Goal: Task Accomplishment & Management: Use online tool/utility

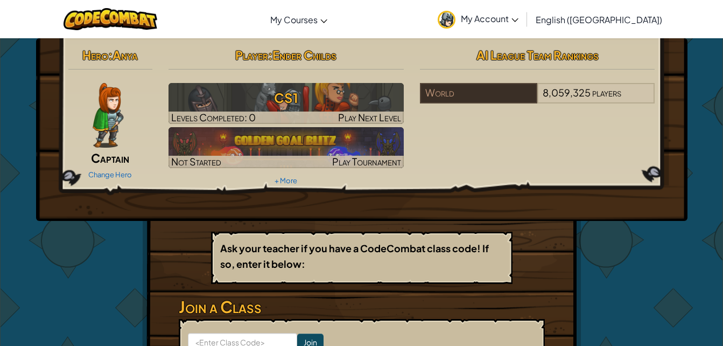
scroll to position [108, 0]
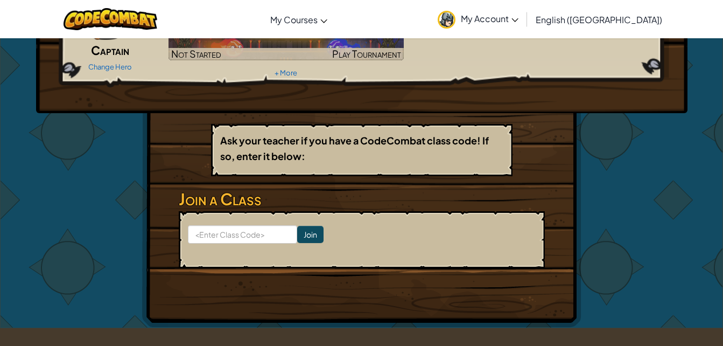
click at [247, 222] on form "Join" at bounding box center [362, 239] width 366 height 57
click at [242, 237] on input at bounding box center [242, 234] width 109 height 18
type input "CityCupCrash"
click input "Join" at bounding box center [310, 234] width 26 height 17
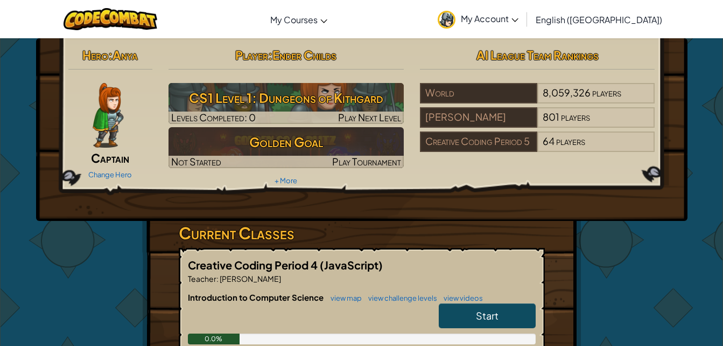
click at [464, 311] on link "Start" at bounding box center [487, 315] width 97 height 25
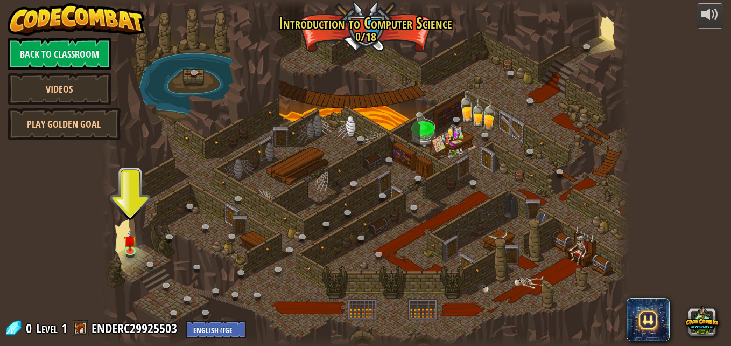
click at [79, 331] on span at bounding box center [81, 328] width 16 height 16
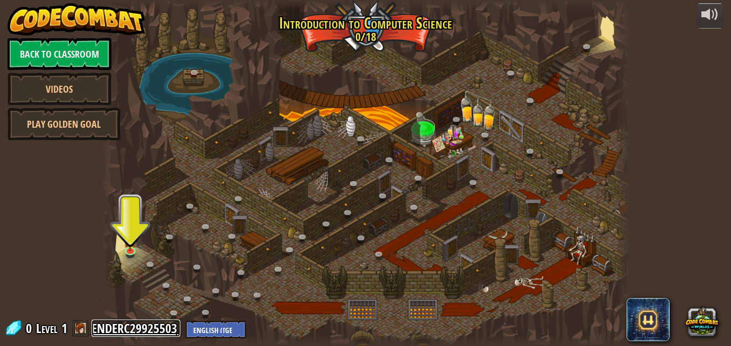
click at [128, 330] on link "ENDERC29925503" at bounding box center [136, 327] width 89 height 17
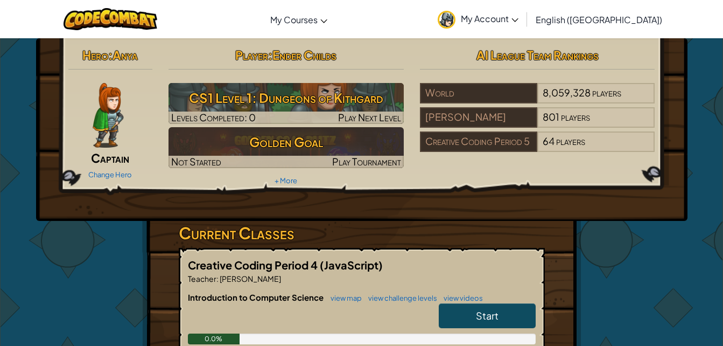
click at [111, 164] on span "Captain" at bounding box center [110, 157] width 38 height 15
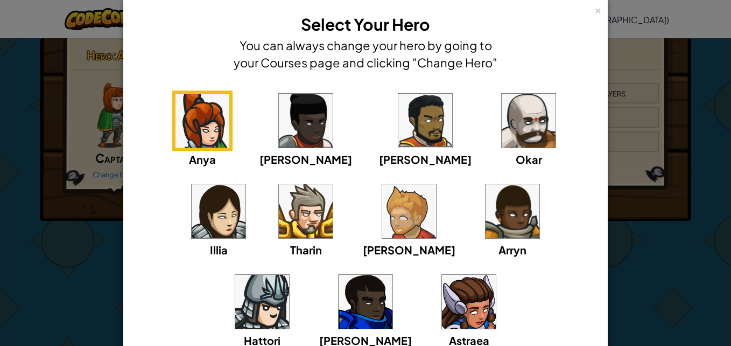
scroll to position [17, 0]
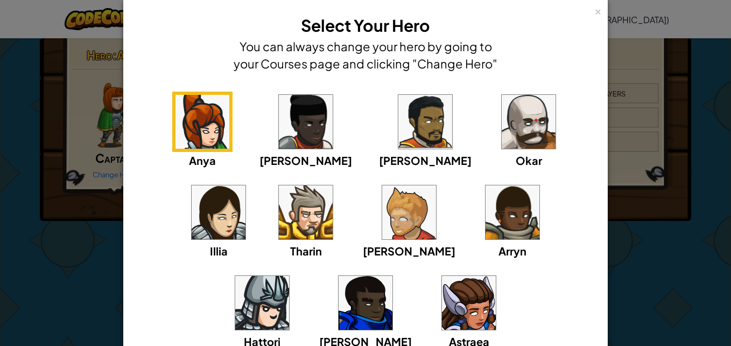
click at [502, 134] on img at bounding box center [529, 122] width 54 height 54
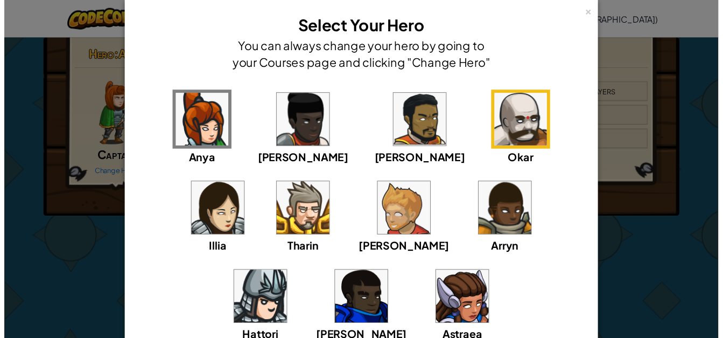
scroll to position [118, 0]
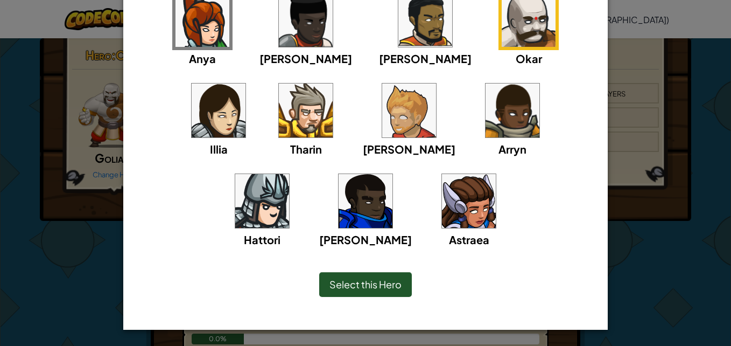
click at [279, 106] on img at bounding box center [306, 110] width 54 height 54
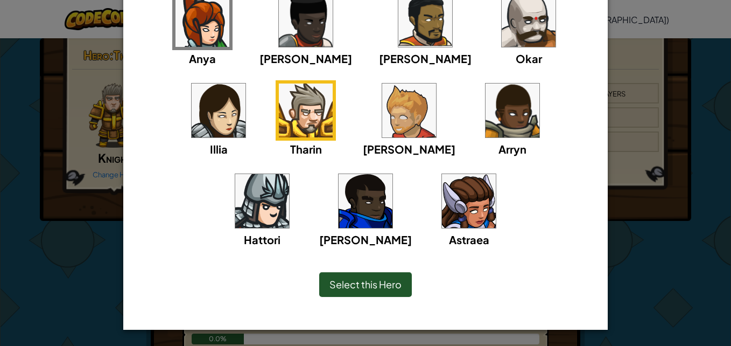
click at [341, 284] on span "Select this Hero" at bounding box center [366, 284] width 72 height 12
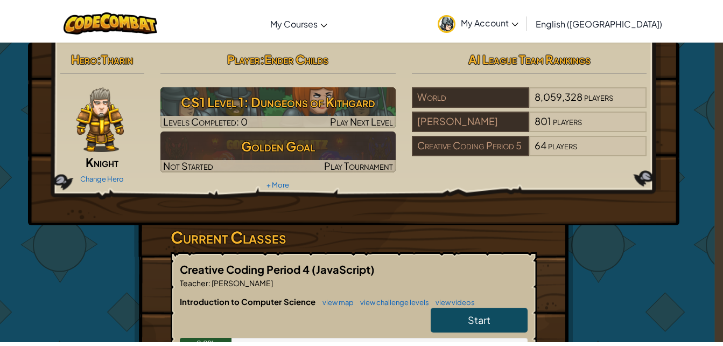
scroll to position [0, 0]
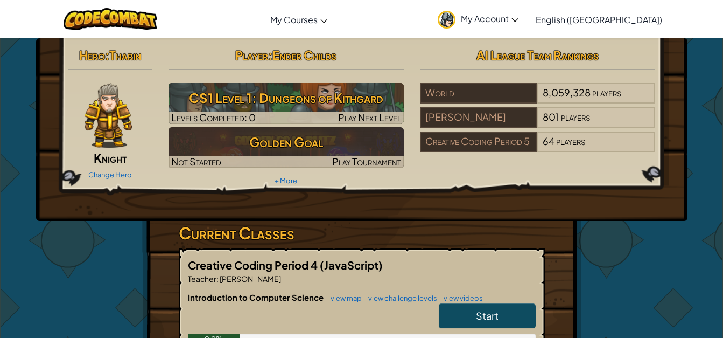
click at [456, 27] on img at bounding box center [447, 20] width 18 height 18
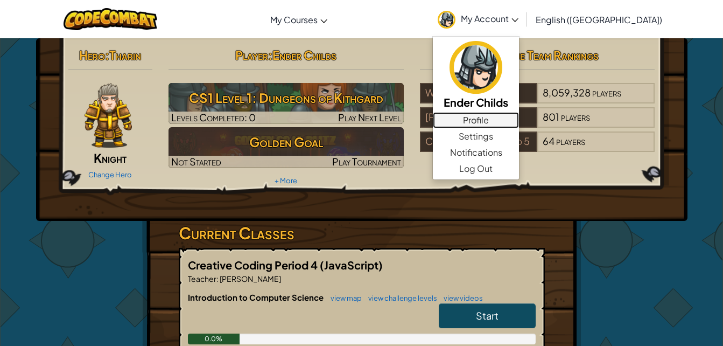
click at [519, 123] on link "Profile" at bounding box center [476, 120] width 86 height 16
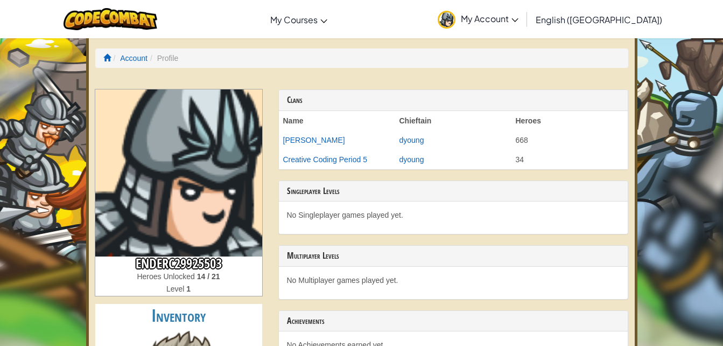
click at [170, 59] on li "Profile" at bounding box center [163, 58] width 31 height 11
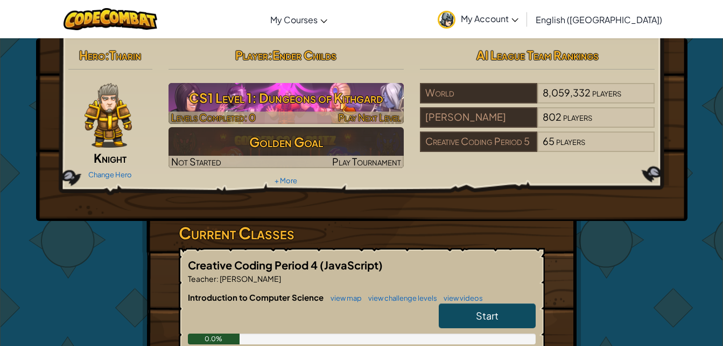
click at [334, 97] on h3 "CS1 Level 1: Dungeons of Kithgard" at bounding box center [286, 98] width 235 height 24
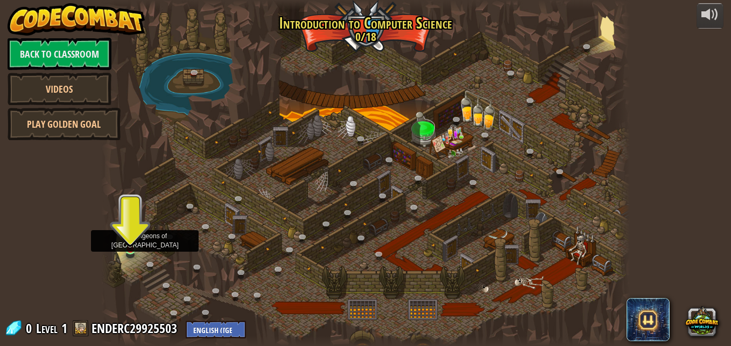
click at [134, 247] on img at bounding box center [130, 235] width 12 height 29
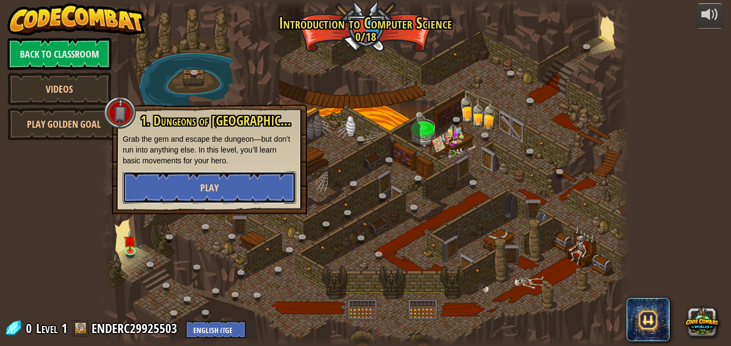
click at [192, 183] on button "Play" at bounding box center [209, 187] width 173 height 32
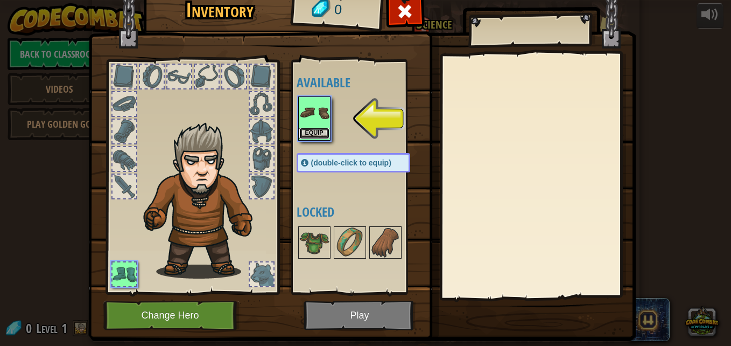
click at [316, 132] on button "Equip" at bounding box center [314, 133] width 30 height 11
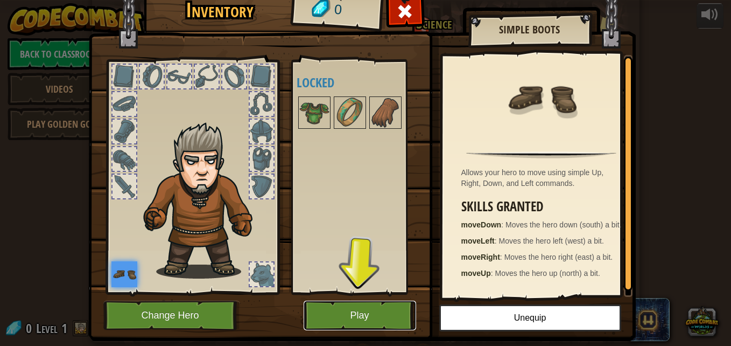
click at [382, 311] on button "Play" at bounding box center [360, 315] width 113 height 30
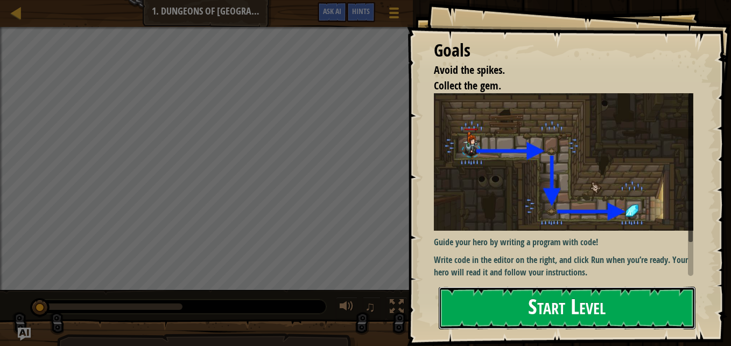
click at [523, 304] on button "Start Level" at bounding box center [567, 307] width 257 height 43
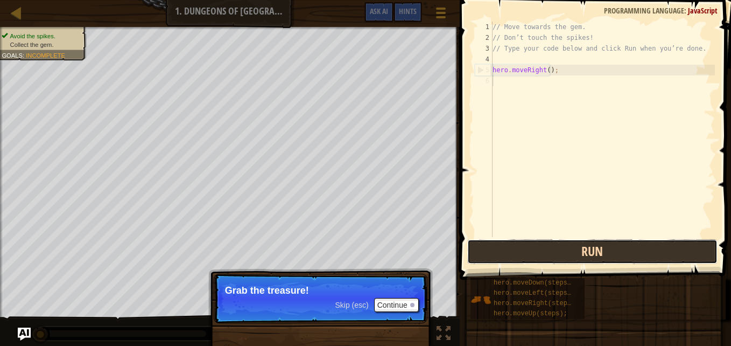
click at [571, 246] on button "Run" at bounding box center [592, 251] width 251 height 25
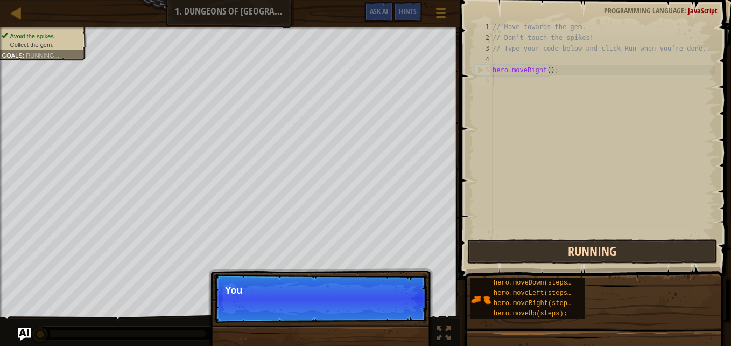
scroll to position [5, 0]
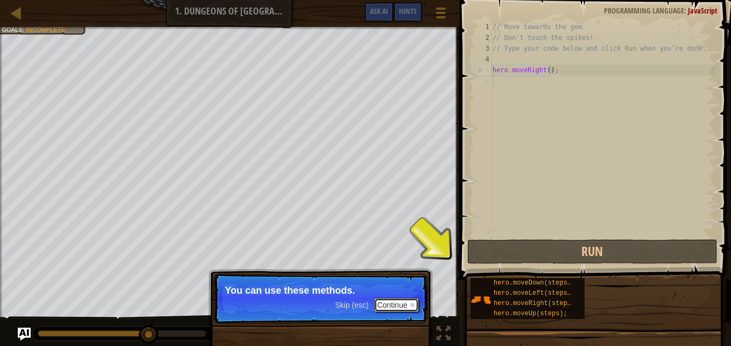
click at [390, 308] on button "Continue" at bounding box center [396, 305] width 45 height 14
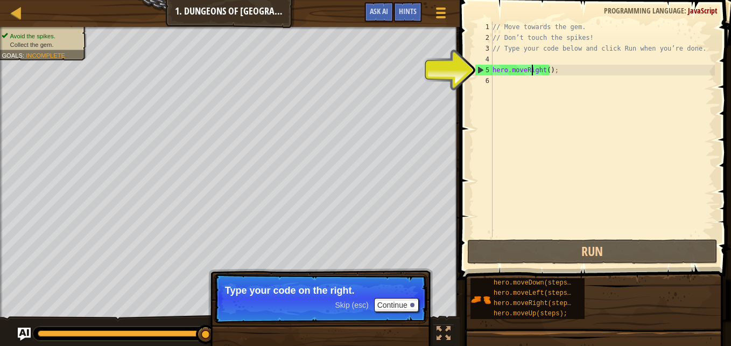
click at [531, 74] on div "// Move towards the gem. // Don’t touch the spikes! // Type your code below and…" at bounding box center [603, 140] width 225 height 237
click at [543, 72] on div "// Move towards the gem. // Don’t touch the spikes! // Type your code below and…" at bounding box center [603, 140] width 225 height 237
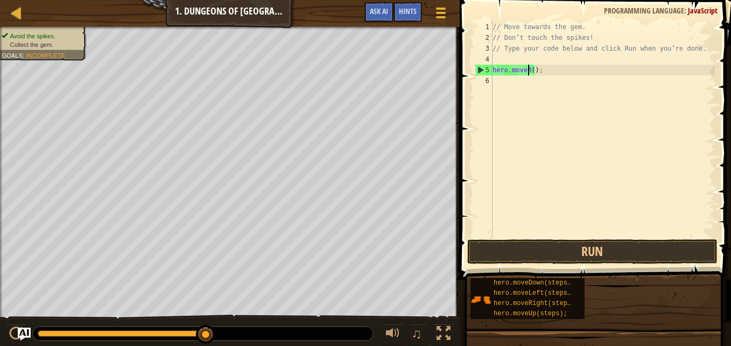
type textarea "hero.move();"
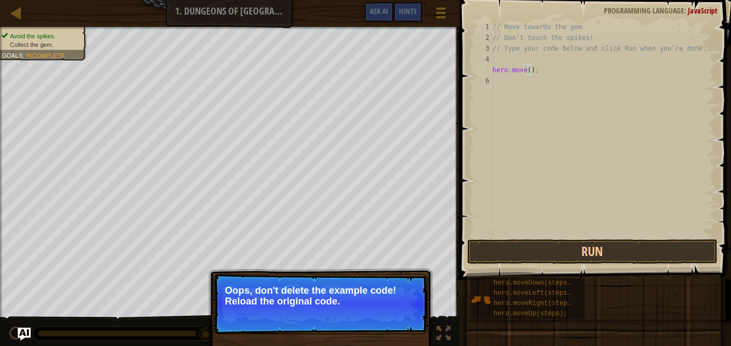
click at [281, 313] on p "↻ Reload Oops, don't delete the example code! Reload the original code." at bounding box center [321, 304] width 214 height 60
click at [391, 314] on button "↻ Reload" at bounding box center [395, 314] width 48 height 16
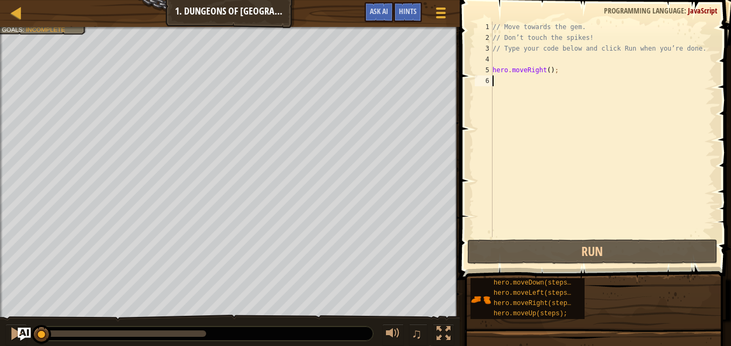
click at [541, 68] on div "// Move towards the gem. // Don’t touch the spikes! // Type your code below and…" at bounding box center [603, 140] width 225 height 237
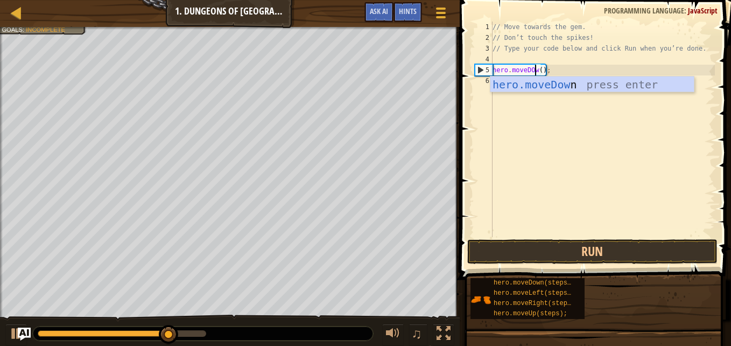
scroll to position [5, 4]
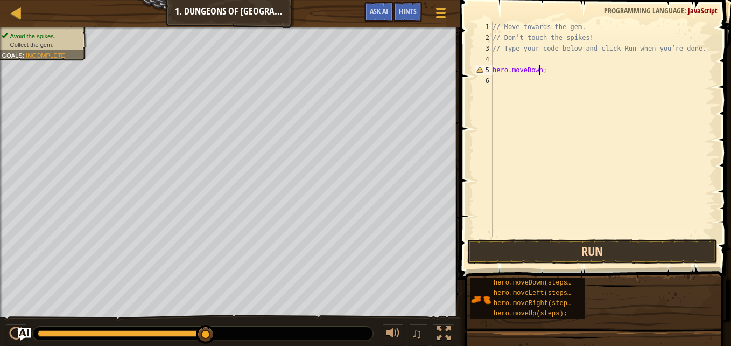
type textarea "hero.moveDown;"
click at [601, 255] on button "Run" at bounding box center [592, 251] width 251 height 25
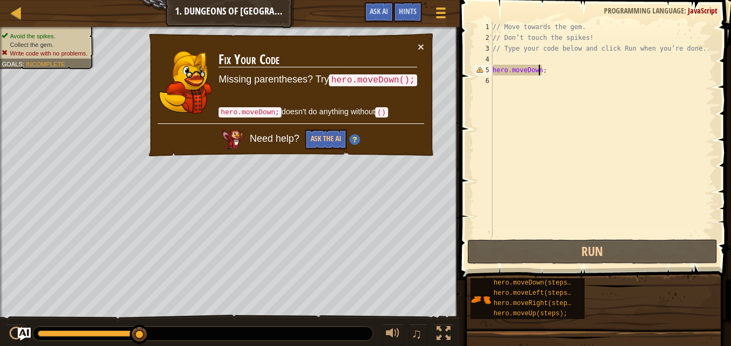
click at [537, 69] on div "// Move towards the gem. // Don’t touch the spikes! // Type your code below and…" at bounding box center [603, 140] width 225 height 237
